Goal: Find specific page/section: Find specific page/section

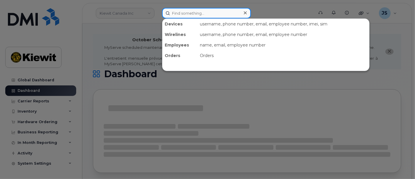
click at [186, 13] on input at bounding box center [206, 13] width 89 height 11
paste input "193384"
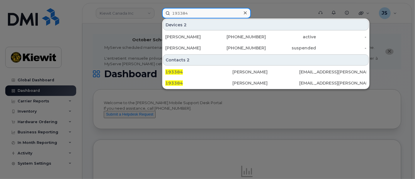
type input "193384"
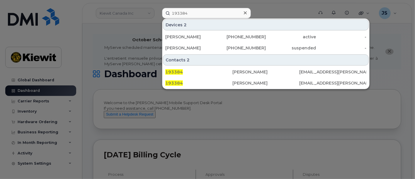
drag, startPoint x: 245, startPoint y: 13, endPoint x: 235, endPoint y: 14, distance: 10.3
click at [245, 13] on icon at bounding box center [245, 12] width 3 height 3
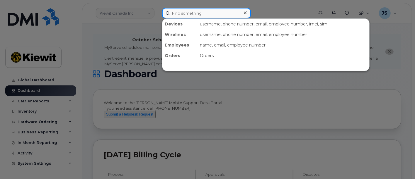
click at [218, 14] on input at bounding box center [206, 13] width 89 height 11
paste input "Sebastien Lavergne"
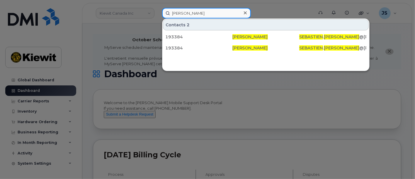
type input "Sebastien Lavergne"
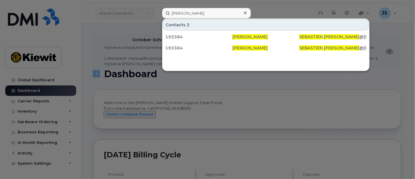
click at [244, 13] on icon at bounding box center [245, 13] width 3 height 5
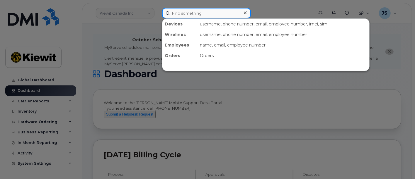
click at [187, 11] on input at bounding box center [206, 13] width 89 height 11
paste input "514-640-8141"
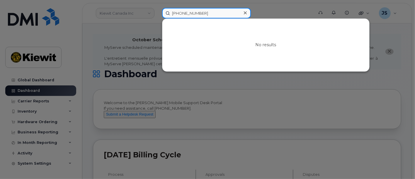
type input "514-640-8141"
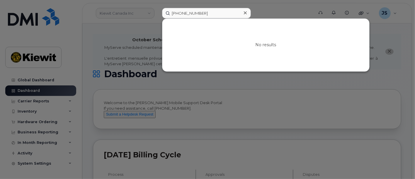
click at [247, 14] on div at bounding box center [245, 13] width 8 height 8
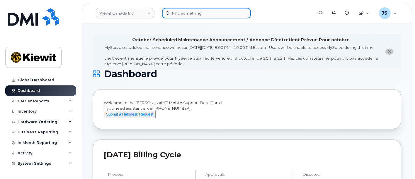
click at [233, 13] on input at bounding box center [206, 13] width 89 height 11
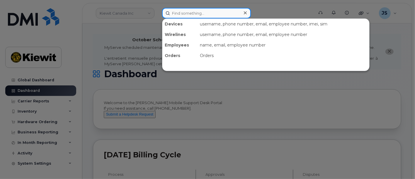
paste input "(709) 769-0538"
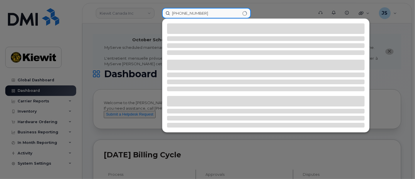
click at [183, 13] on input "(709) 769-0538" at bounding box center [206, 13] width 89 height 11
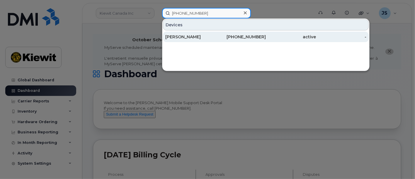
type input "(709) 769-0538"
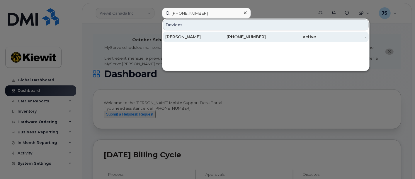
click at [278, 38] on div "active" at bounding box center [291, 37] width 50 height 6
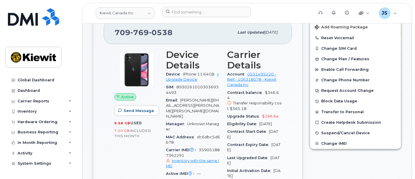
scroll to position [163, 0]
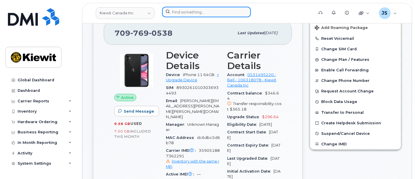
click at [238, 11] on input at bounding box center [206, 12] width 89 height 11
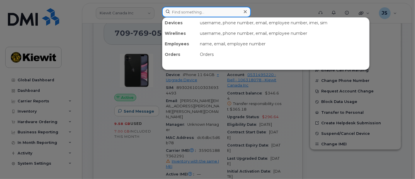
paste input "519370"
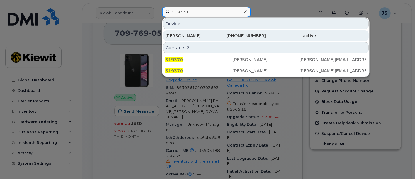
type input "519370"
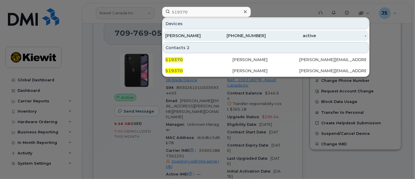
click at [213, 35] on div "[PERSON_NAME]" at bounding box center [190, 36] width 50 height 6
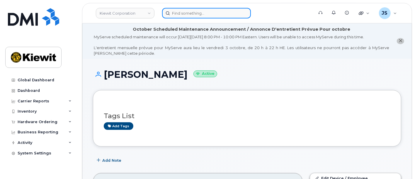
click at [186, 16] on input at bounding box center [206, 13] width 89 height 11
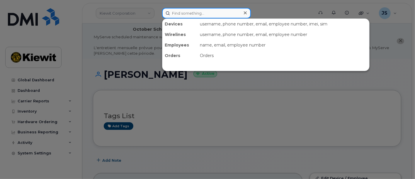
paste input "Cole Coates"
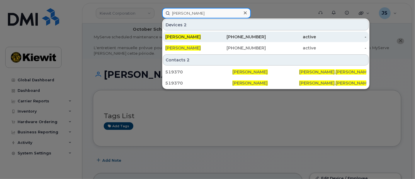
type input "Cole Coates"
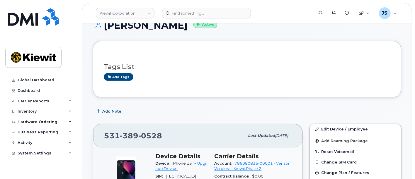
scroll to position [130, 0]
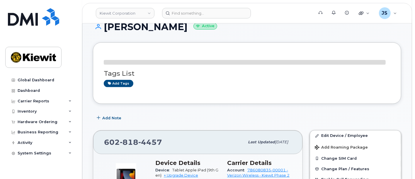
scroll to position [147, 0]
